Goal: Task Accomplishment & Management: Manage account settings

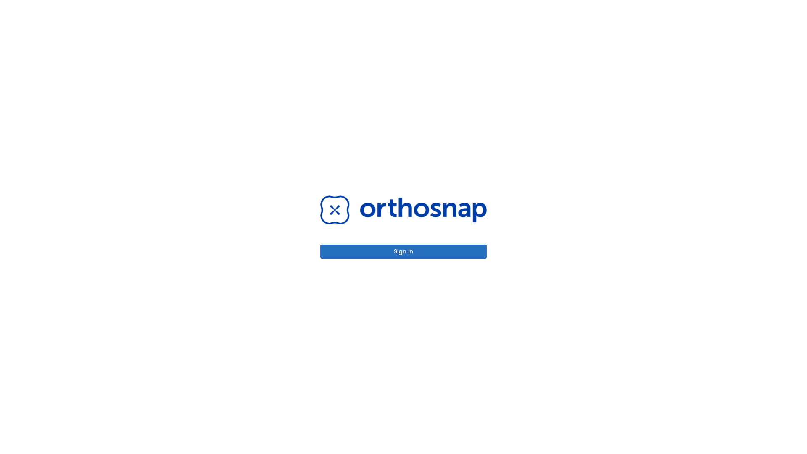
click at [403, 251] on button "Sign in" at bounding box center [403, 252] width 166 height 14
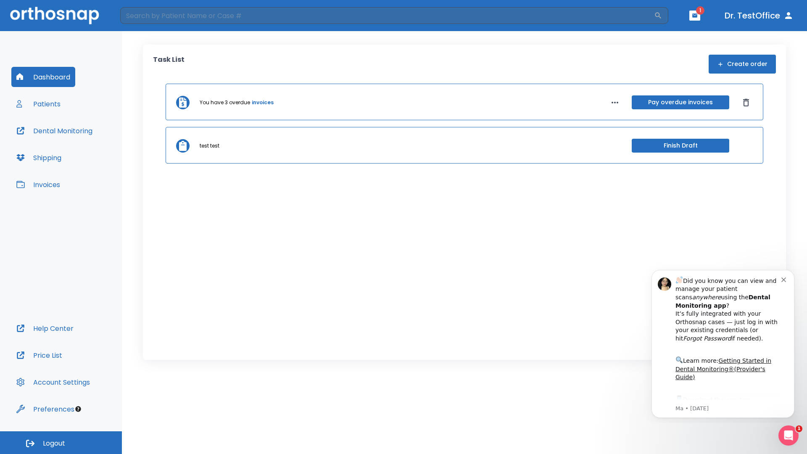
click at [61, 443] on span "Logout" at bounding box center [54, 443] width 22 height 9
